Goal: Task Accomplishment & Management: Use online tool/utility

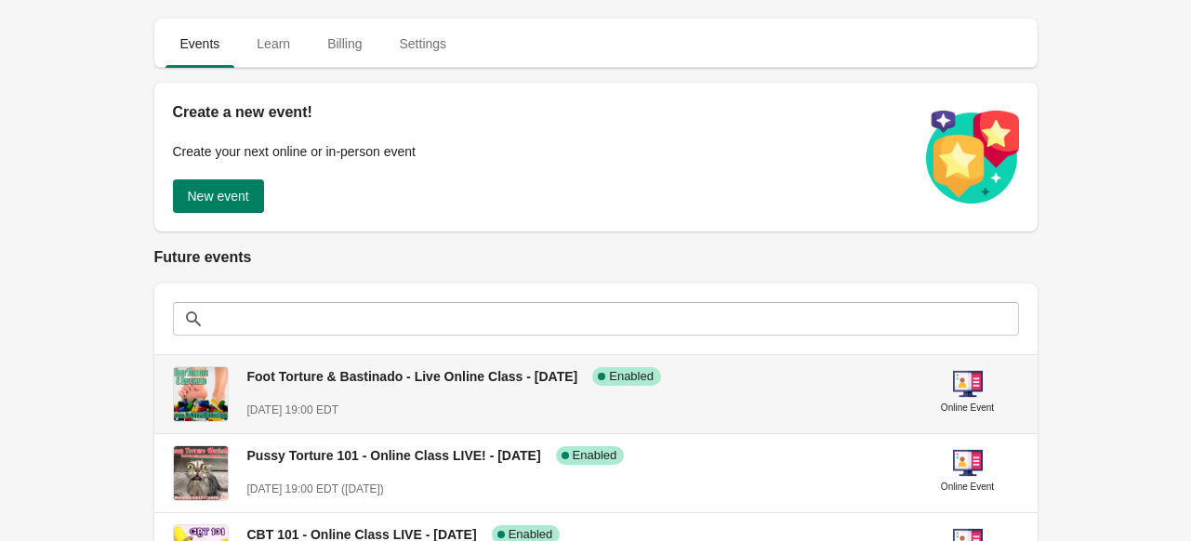
click at [443, 391] on div "Foot Torture & Bastinado - Live Online Class - [DATE] Success Complete Enabled …" at bounding box center [574, 386] width 655 height 68
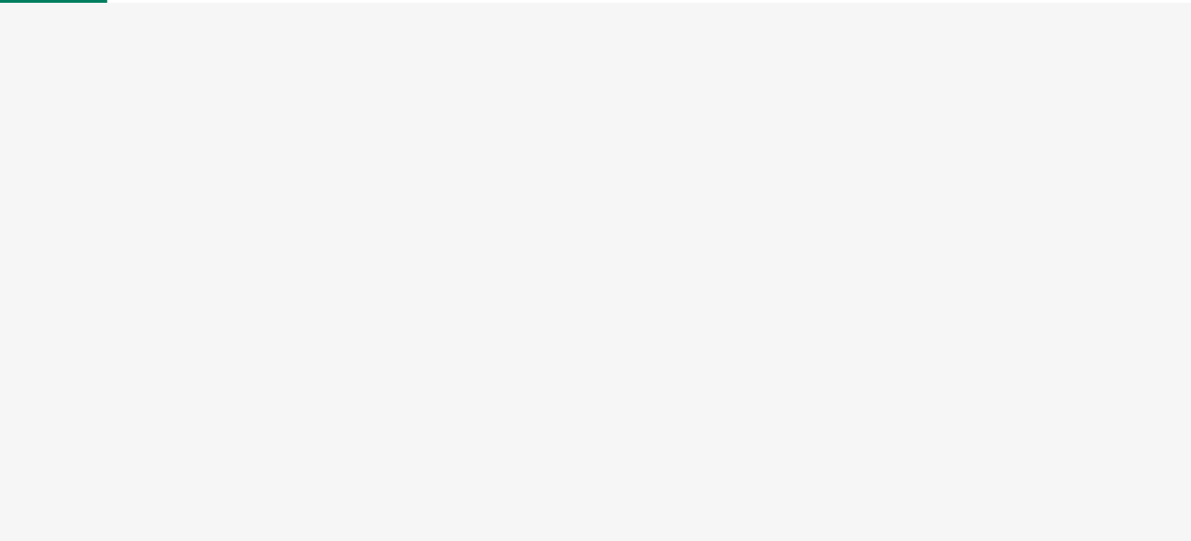
select select "US"
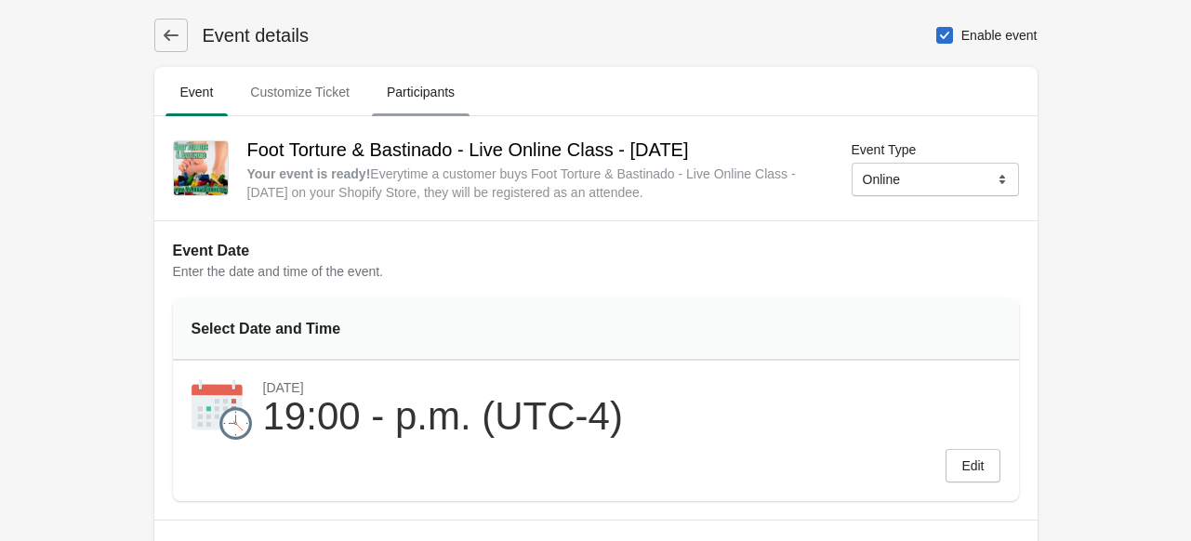
click at [410, 86] on span "Participants" at bounding box center [421, 91] width 98 height 33
select select "US"
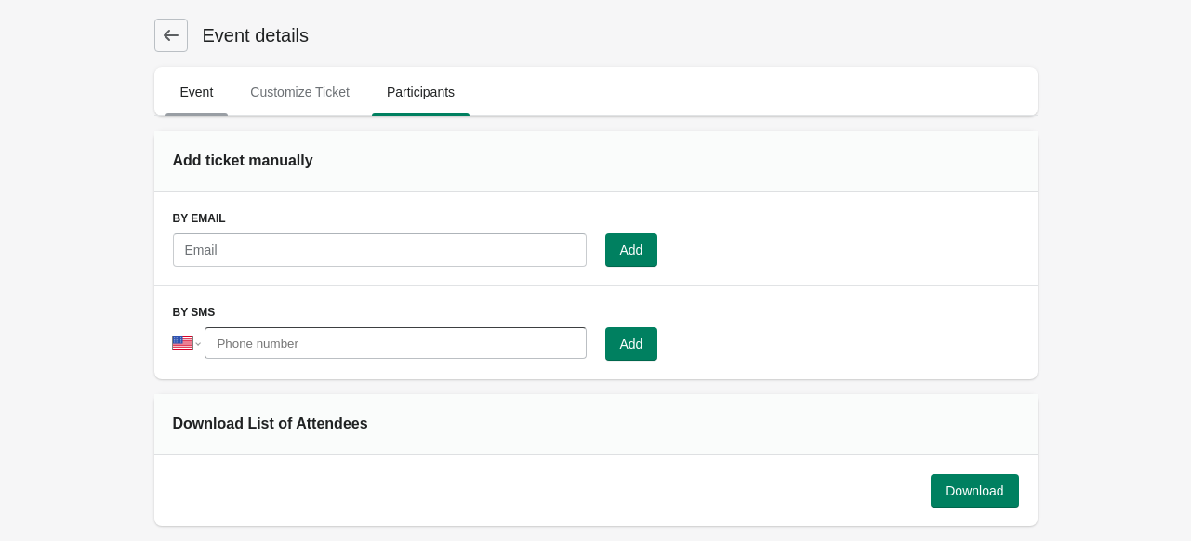
click at [211, 81] on span "Event" at bounding box center [197, 91] width 63 height 33
select select "US"
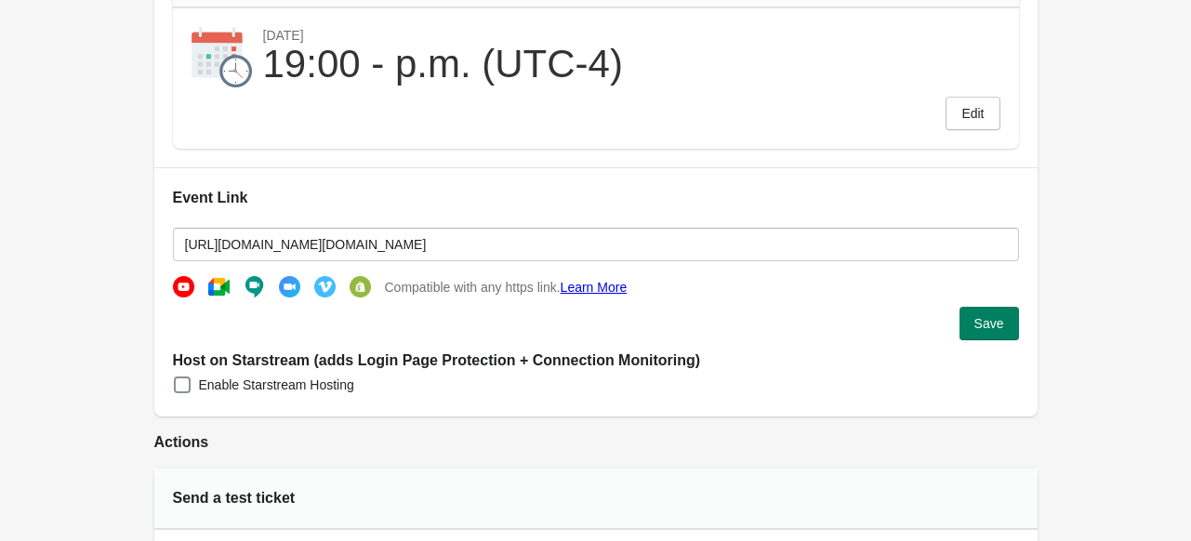
scroll to position [372, 0]
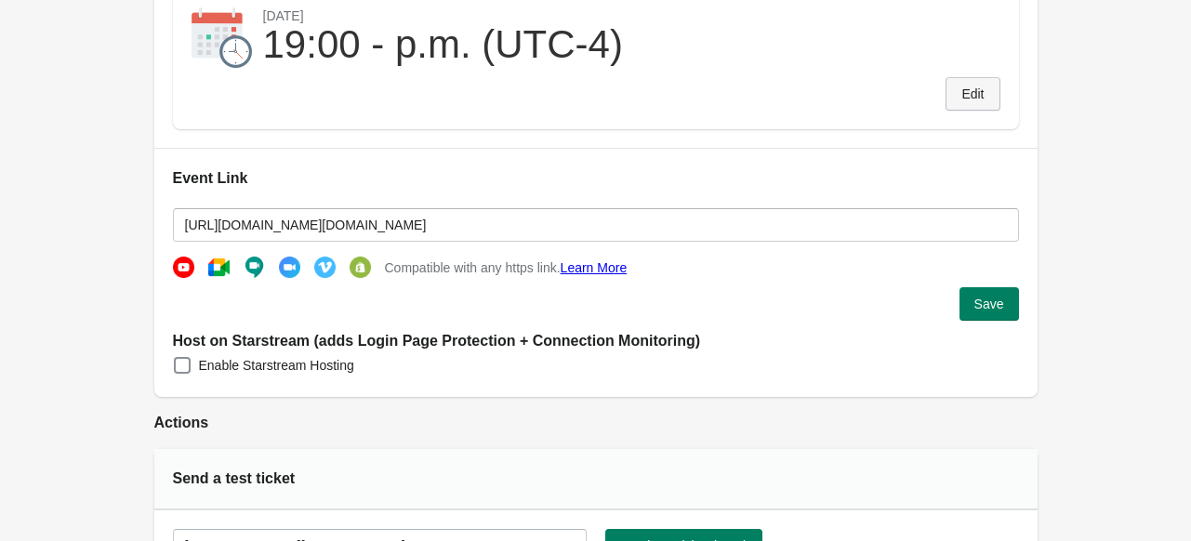
click at [971, 96] on span "Edit" at bounding box center [973, 94] width 22 height 15
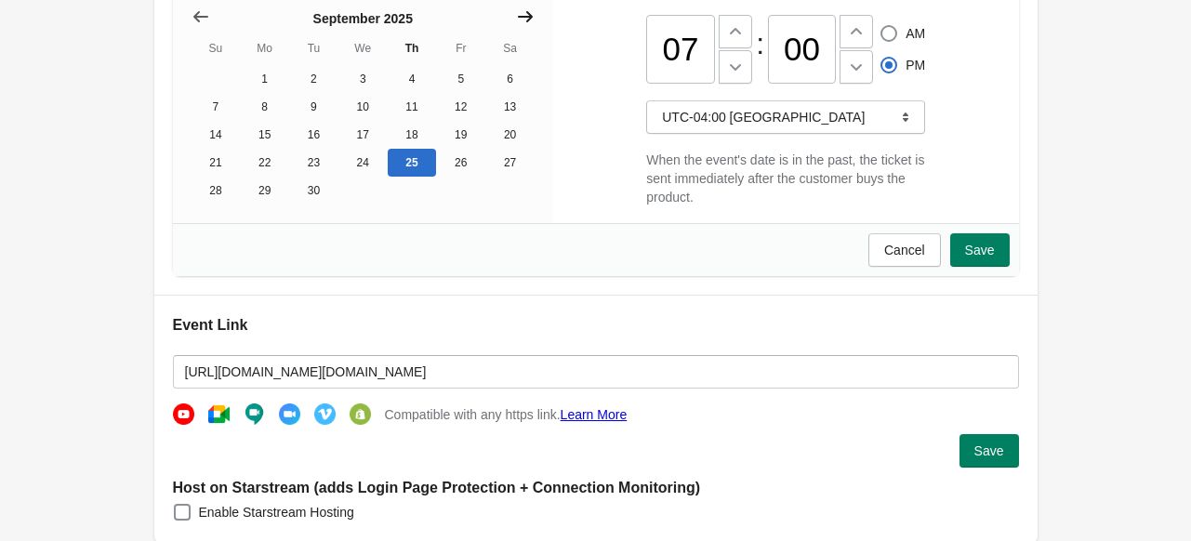
click at [526, 16] on icon "Show next month, October 2025" at bounding box center [525, 16] width 15 height 11
click at [311, 141] on button "14" at bounding box center [313, 135] width 49 height 28
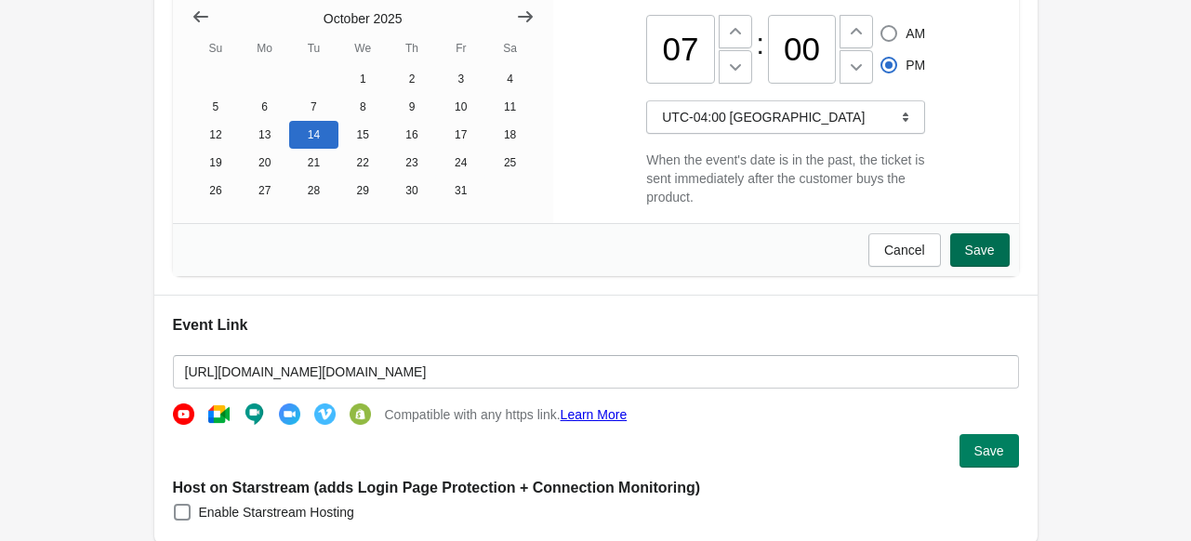
click at [979, 251] on span "Save" at bounding box center [980, 250] width 30 height 15
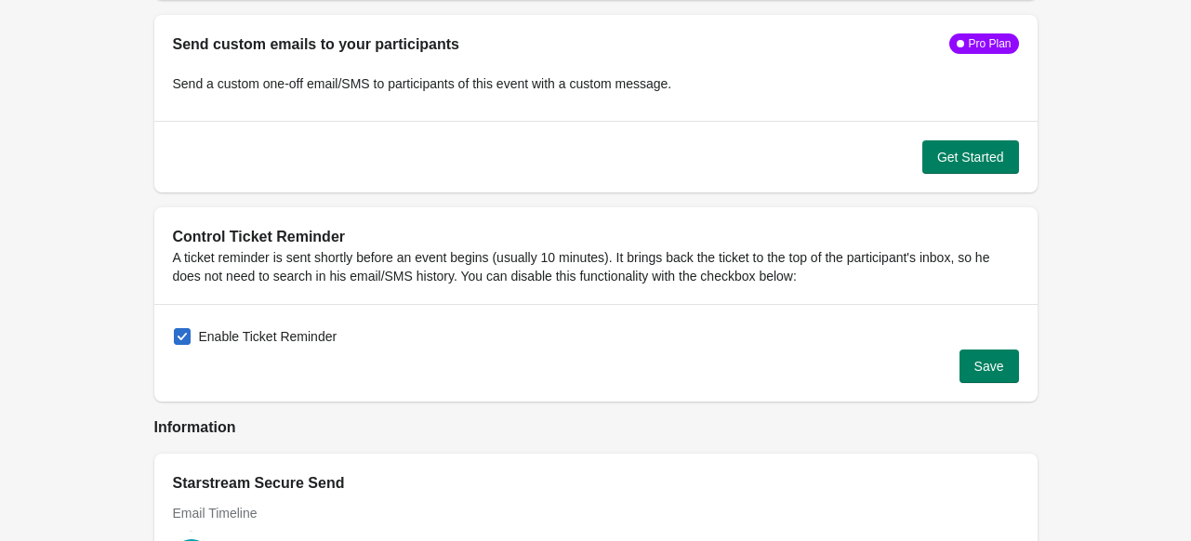
scroll to position [1836, 0]
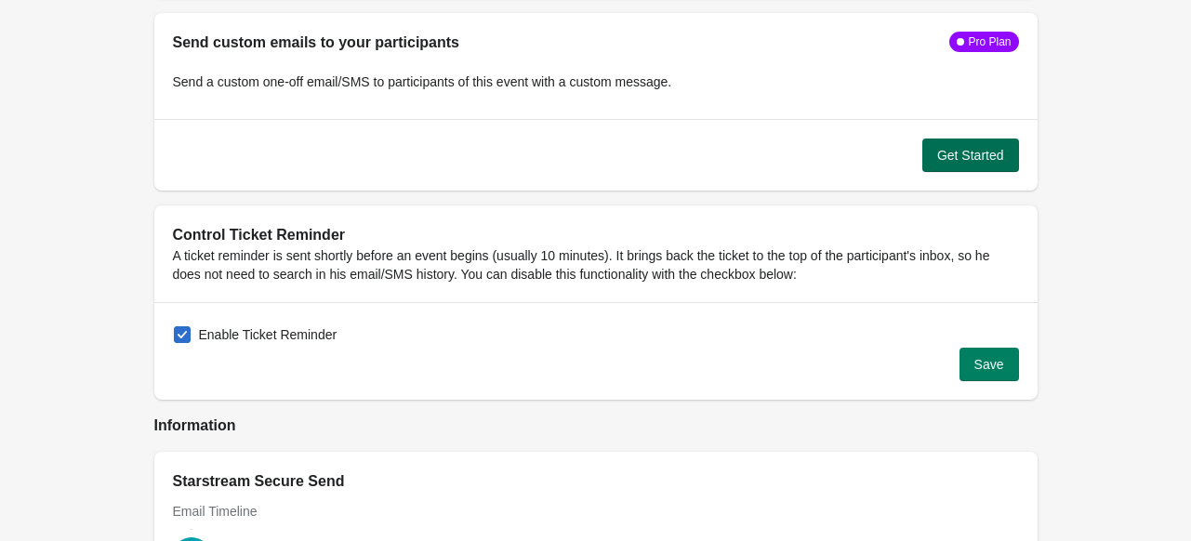
click at [948, 148] on span "Get Started" at bounding box center [971, 155] width 67 height 15
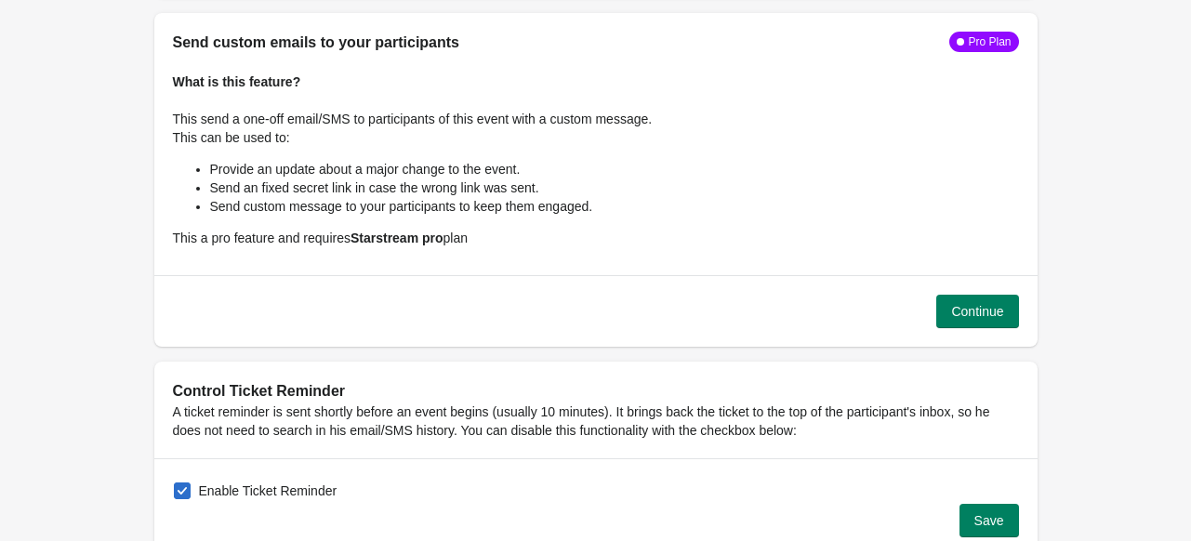
scroll to position [1818, 0]
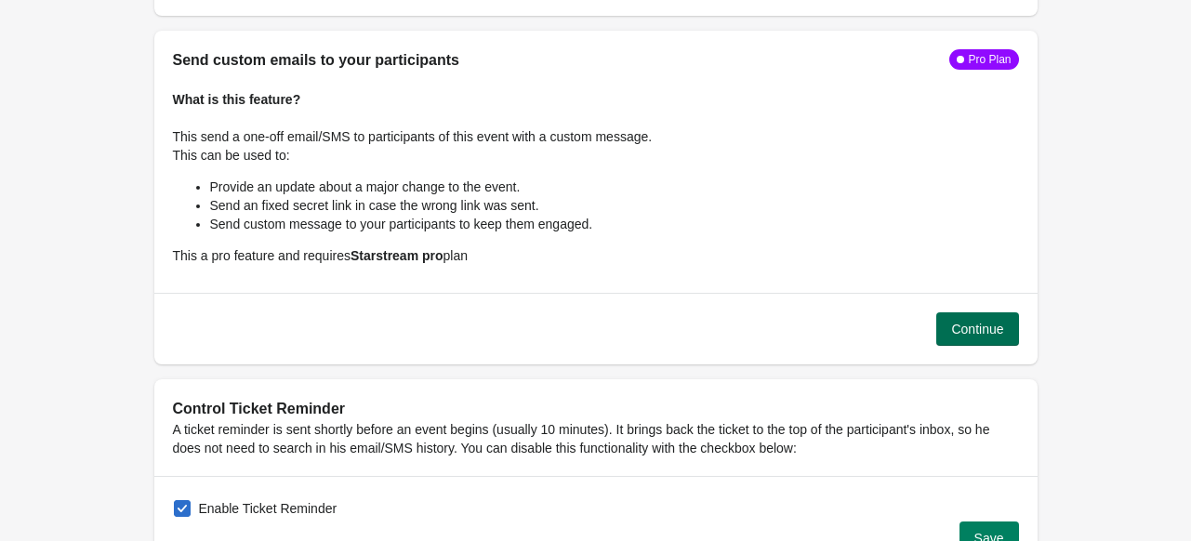
click at [952, 328] on span "Continue" at bounding box center [978, 329] width 52 height 15
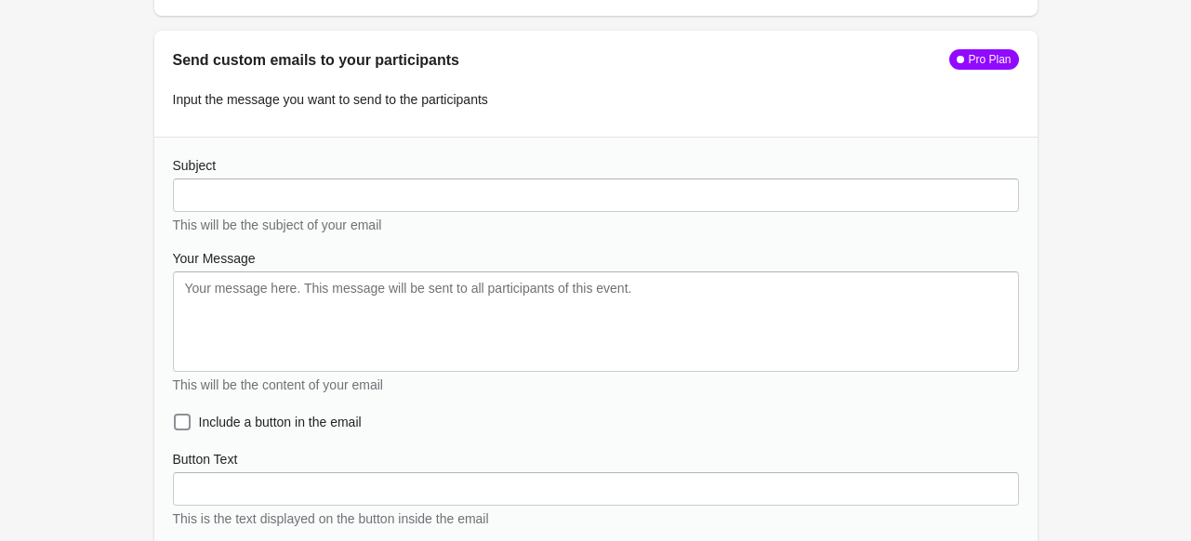
type input "An update about product_title"
checkbox input "false"
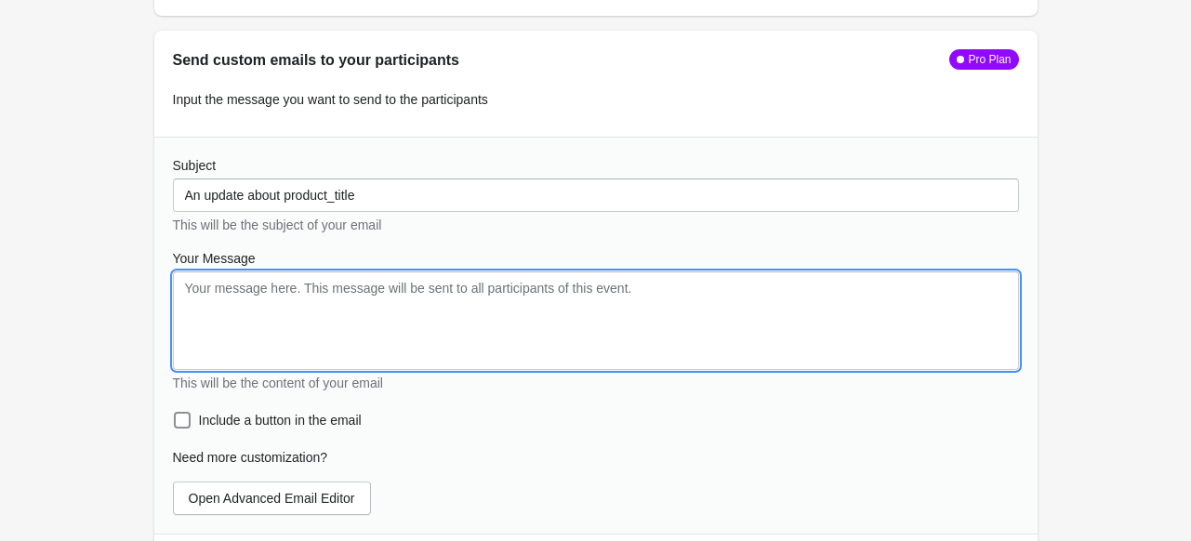
click at [294, 357] on textarea "Your Message" at bounding box center [596, 321] width 846 height 99
click at [0, 0] on qb-div "Replace with -minute" at bounding box center [0, 0] width 0 height 0
click at [411, 315] on textarea "Hi, Sorry for the last-minute email but" at bounding box center [596, 321] width 846 height 99
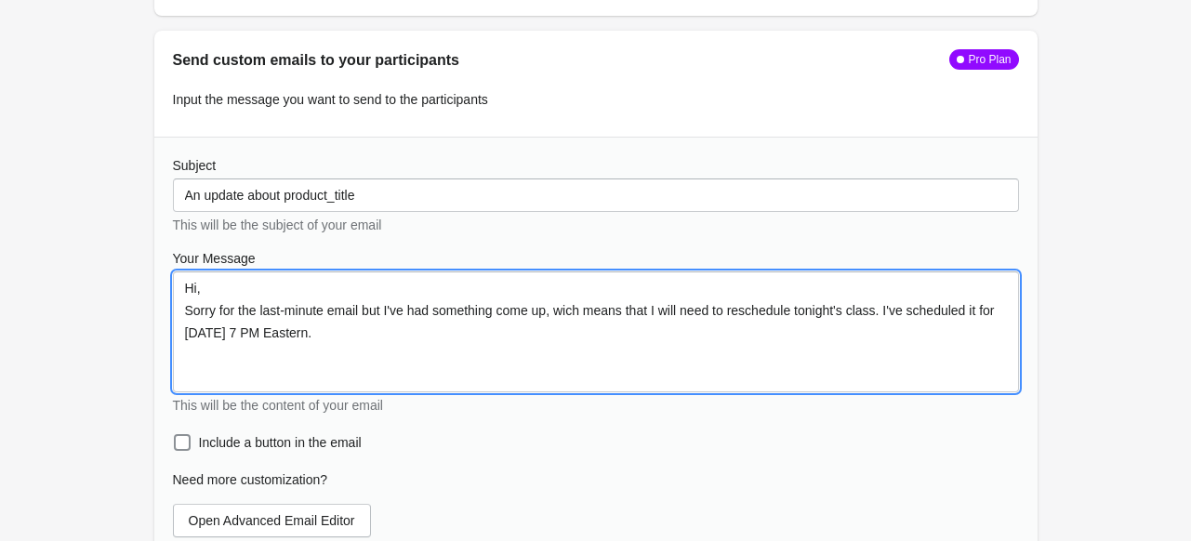
scroll to position [1, 0]
click at [0, 0] on span "Add a comma" at bounding box center [0, 0] width 0 height 0
click at [0, 0] on span "which" at bounding box center [0, 0] width 0 height 0
click at [0, 0] on span "2025" at bounding box center [0, 0] width 0 height 0
click at [552, 354] on textarea "Hi, Sorry for the last-minute email, but I've had something come up, which mean…" at bounding box center [596, 332] width 846 height 121
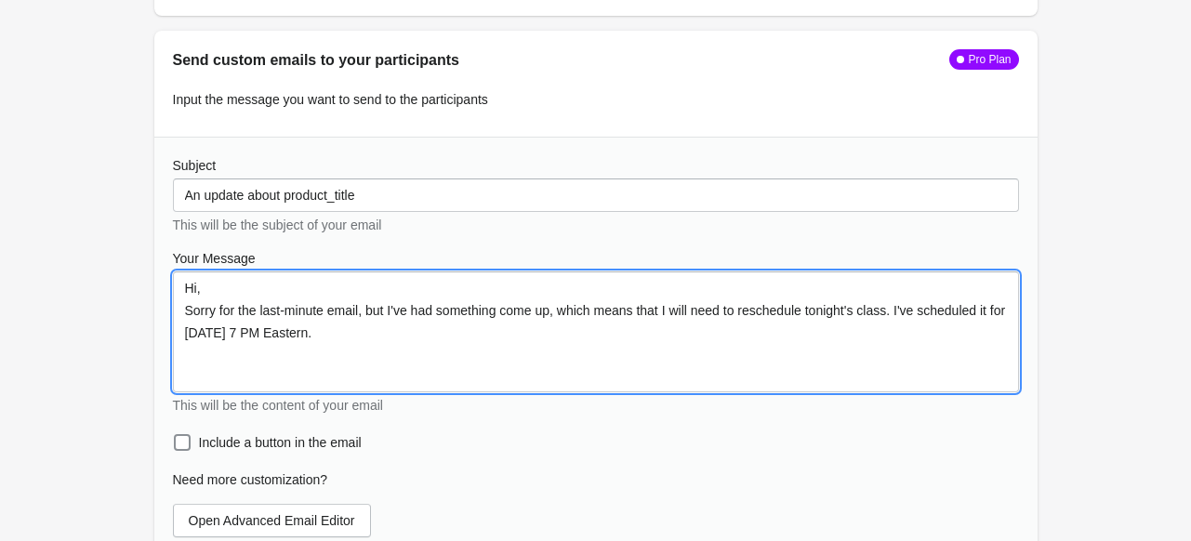
click at [505, 375] on textarea "Hi, Sorry for the last-minute email, but I've had something come up, which mean…" at bounding box center [596, 332] width 846 height 121
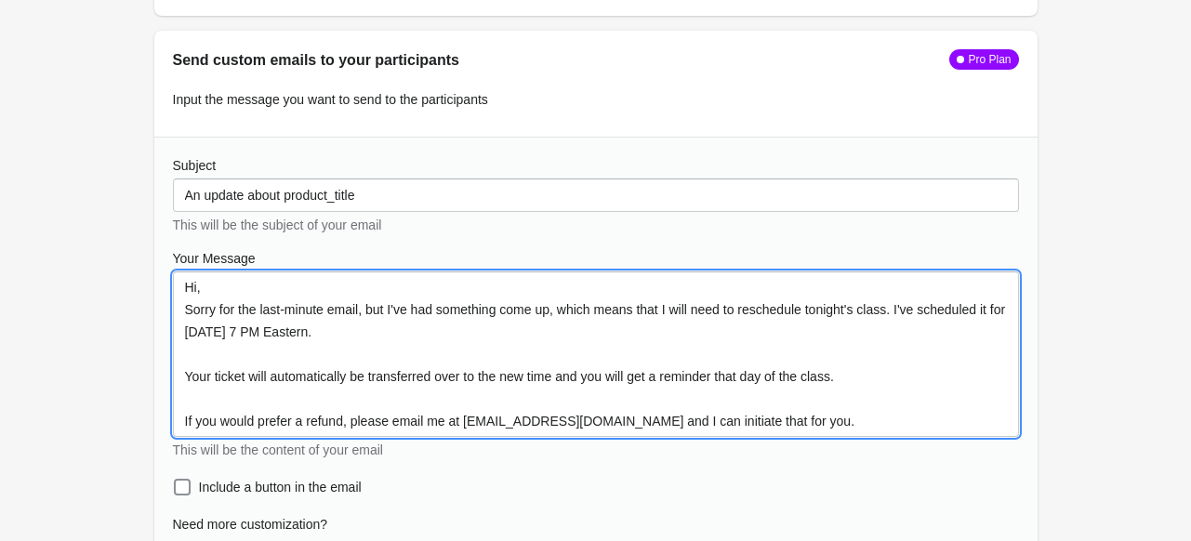
click at [0, 0] on span "time" at bounding box center [0, 0] width 0 height 0
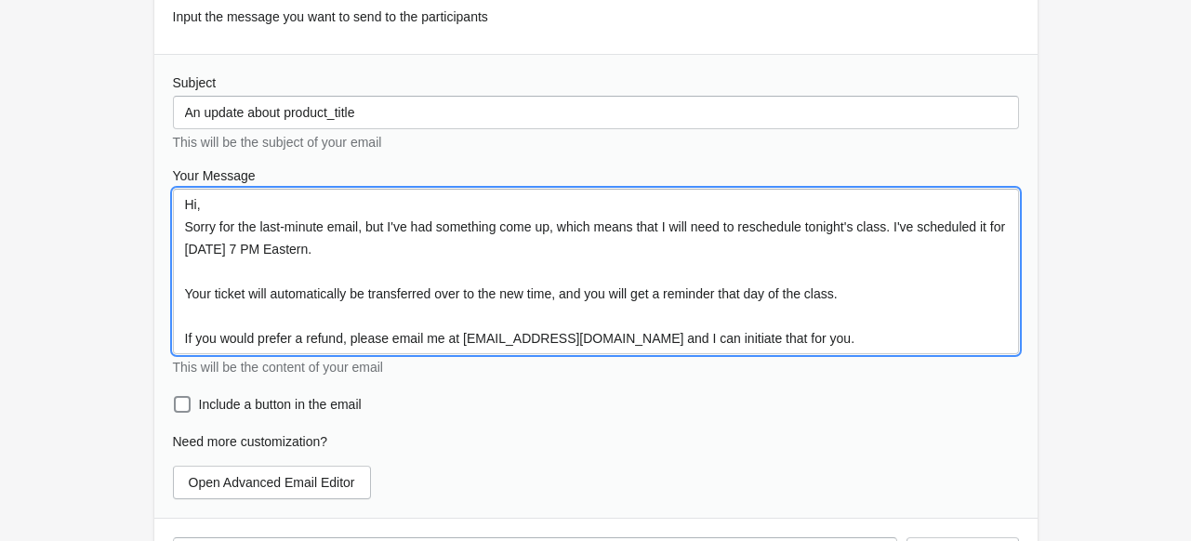
scroll to position [1901, 0]
click at [841, 336] on textarea "Hi, Sorry for the last-minute email, but I've had something come up, which mean…" at bounding box center [596, 272] width 846 height 166
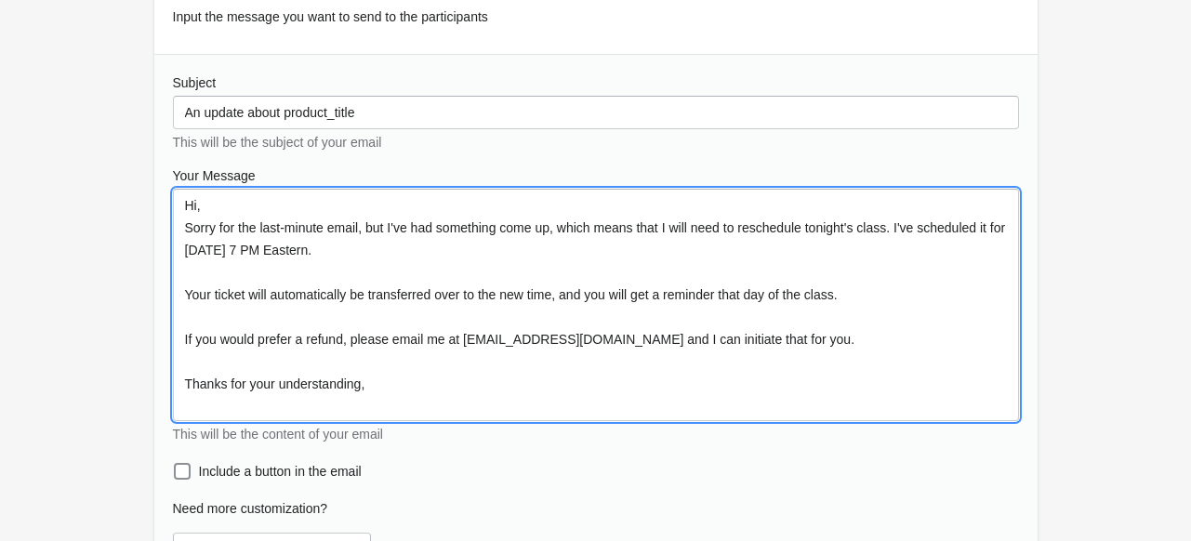
scroll to position [1, 0]
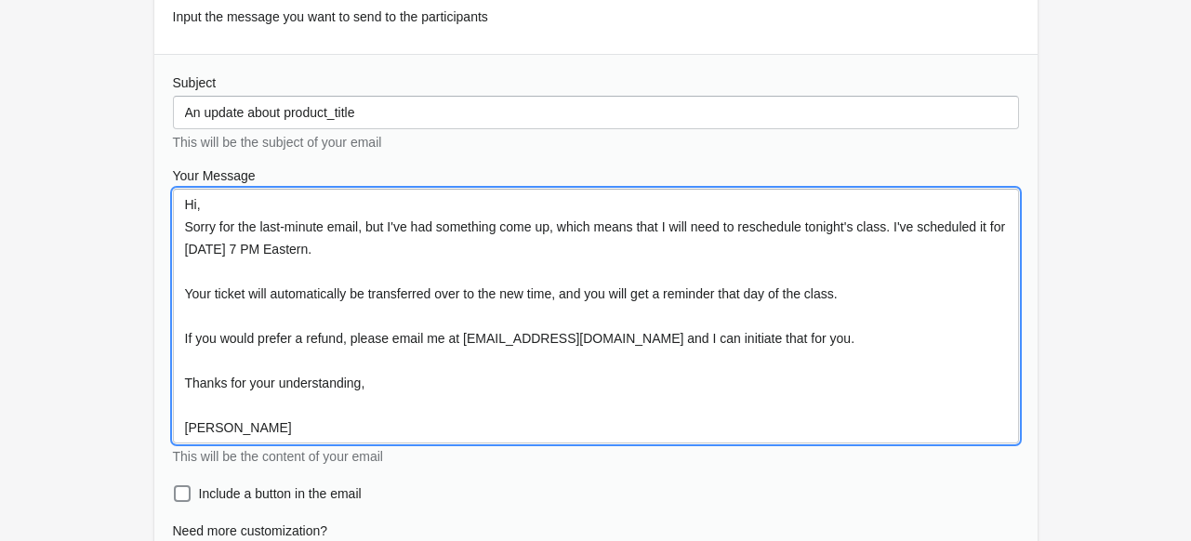
click at [0, 0] on qb-div "Replace with understanding." at bounding box center [0, 0] width 0 height 0
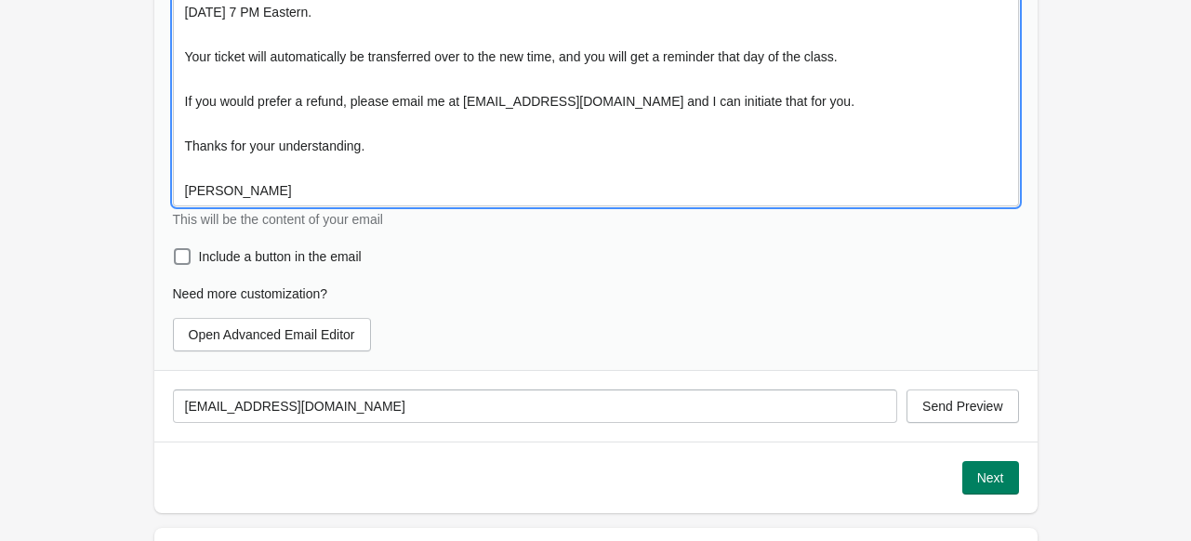
scroll to position [2173, 0]
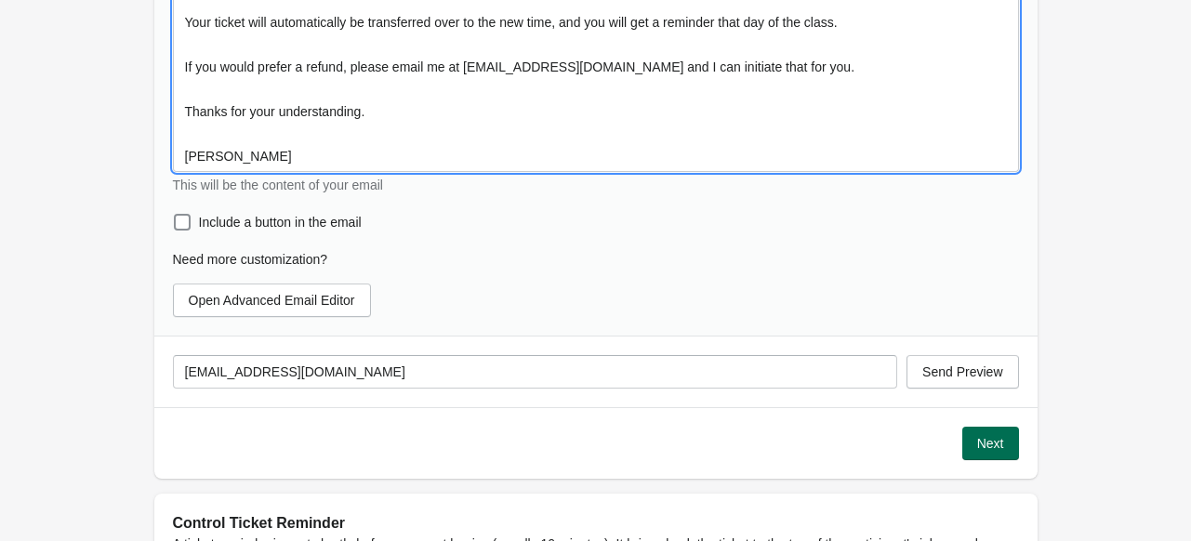
type textarea "Hi, Sorry for the last-minute email, but I've had something come up, which mean…"
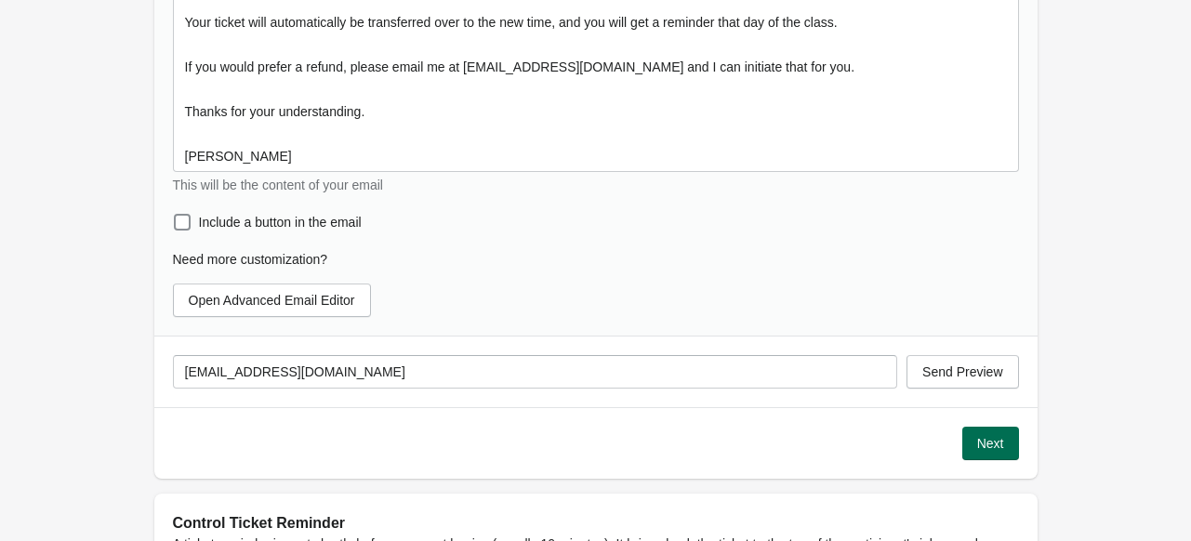
click at [983, 438] on span "Next" at bounding box center [991, 443] width 27 height 15
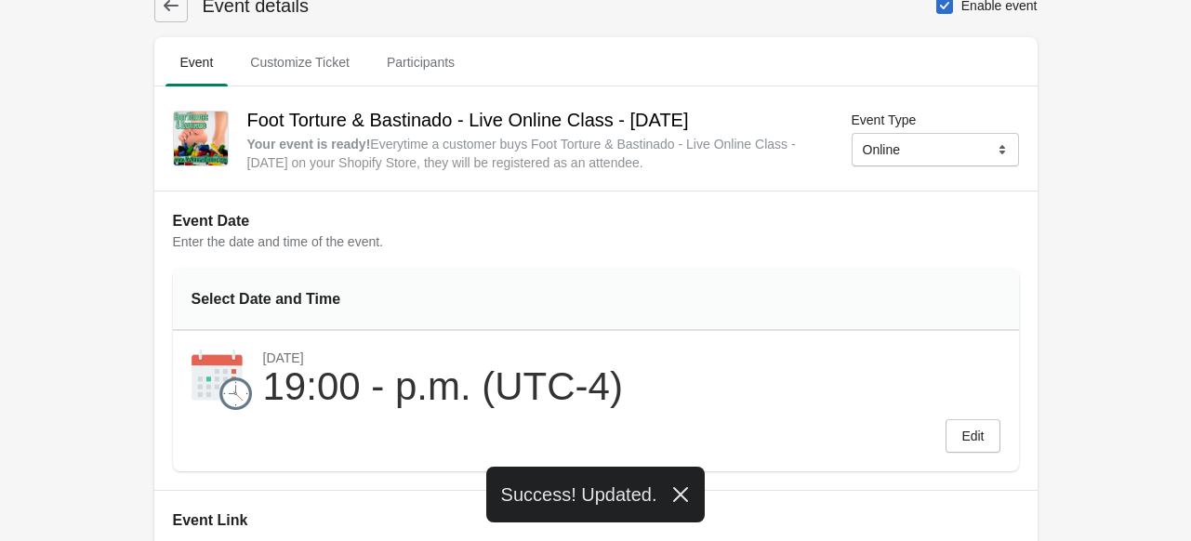
scroll to position [0, 0]
